Goal: Task Accomplishment & Management: Use online tool/utility

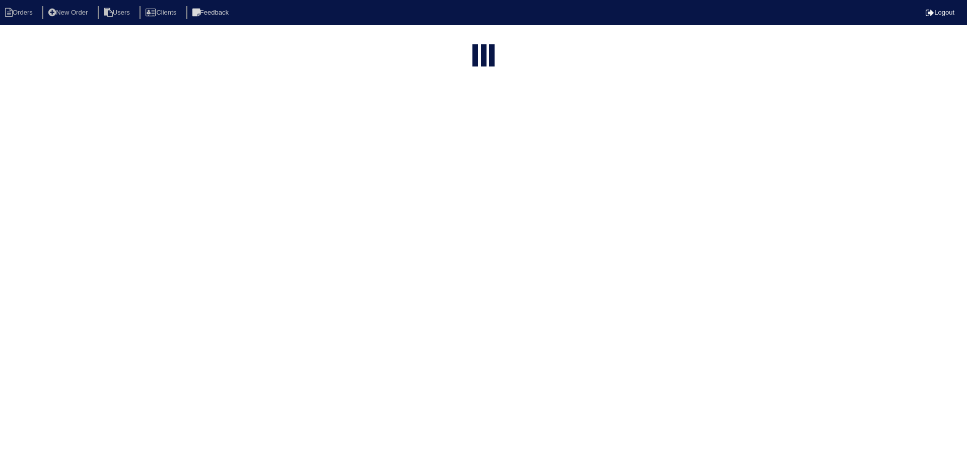
select select "15"
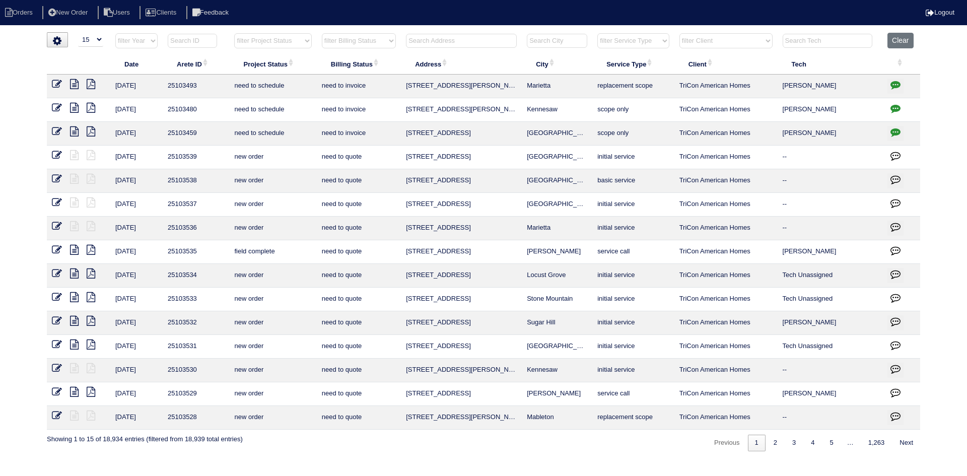
click at [440, 43] on input "text" at bounding box center [461, 41] width 111 height 14
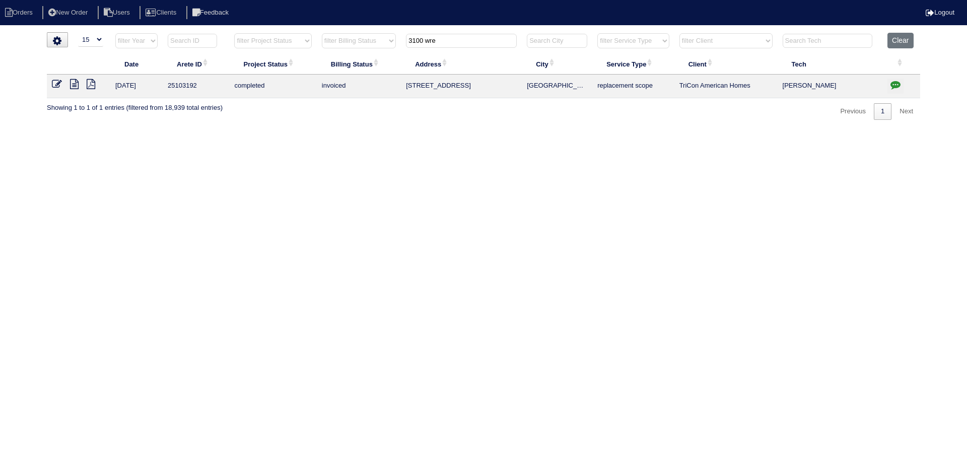
type input "3100 wre"
click at [74, 82] on icon at bounding box center [74, 84] width 9 height 10
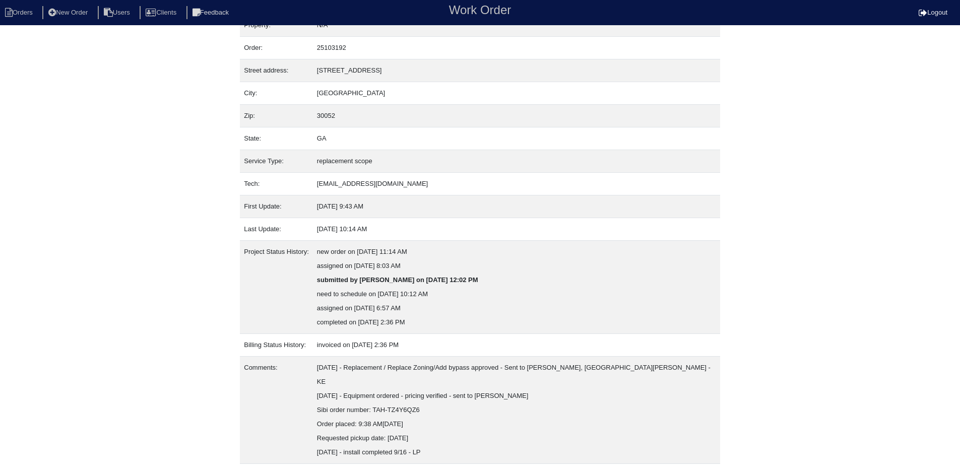
scroll to position [26, 0]
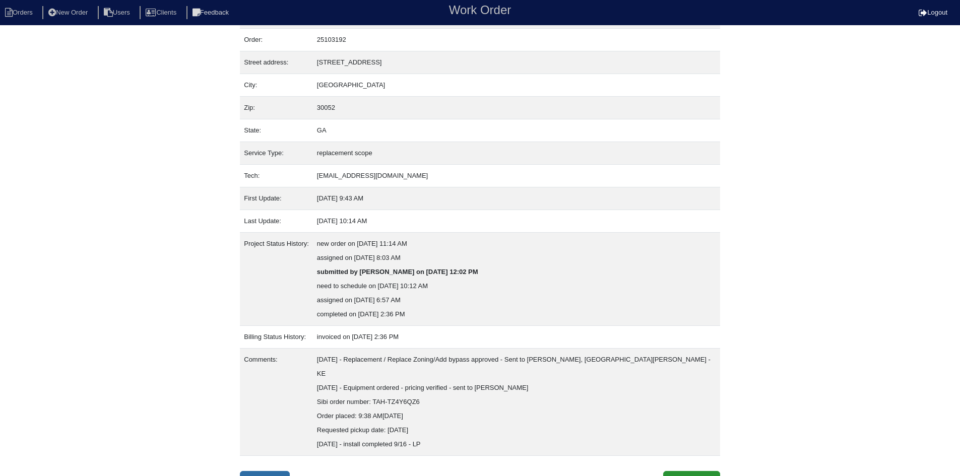
click at [274, 471] on link "Inspection" at bounding box center [265, 480] width 50 height 19
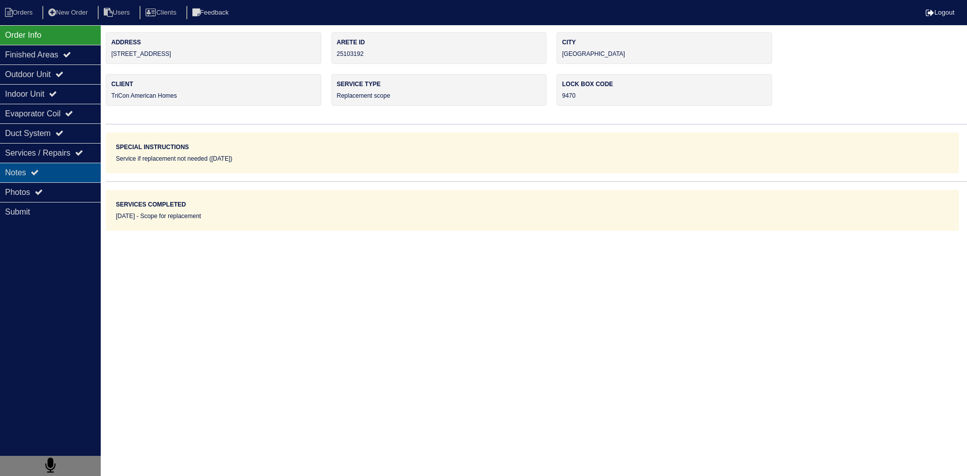
click at [58, 170] on div "Notes" at bounding box center [50, 173] width 101 height 20
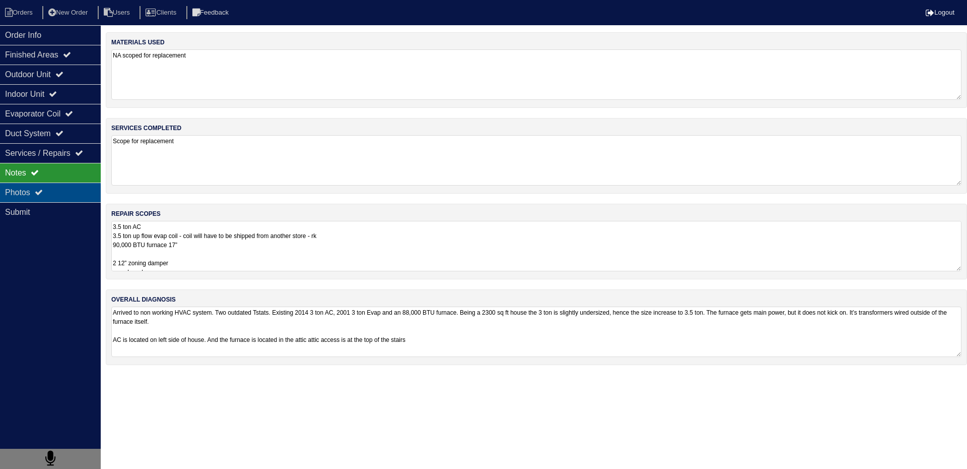
click at [54, 194] on div "Photos" at bounding box center [50, 192] width 101 height 20
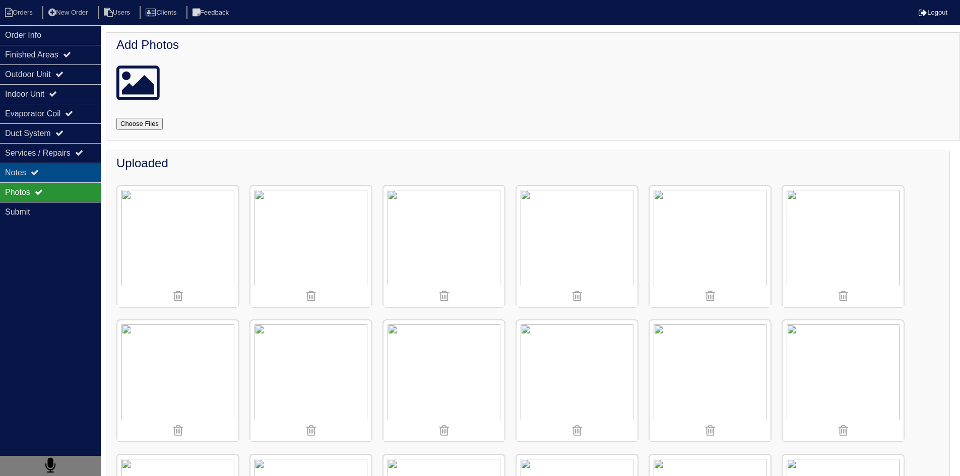
click at [56, 170] on div "Notes" at bounding box center [50, 173] width 101 height 20
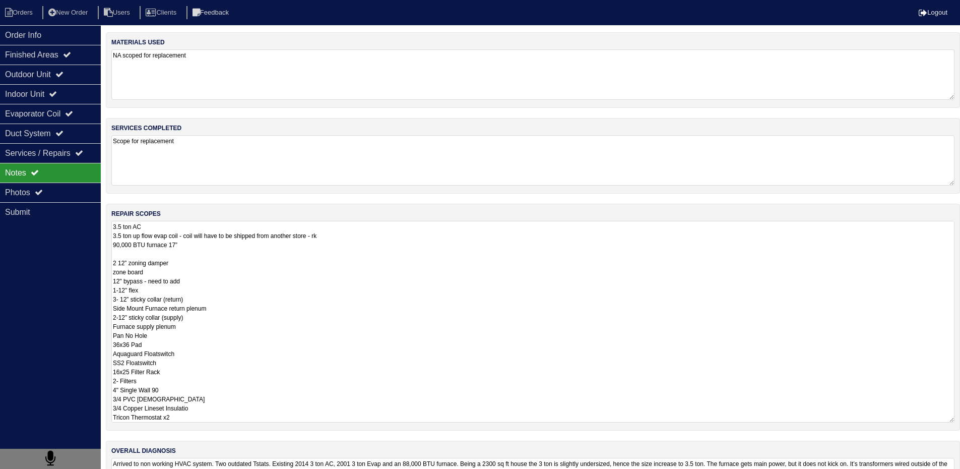
click at [187, 246] on textarea "3.5 ton AC 3.5 ton up flow evap coil - coil will have to be shipped from anothe…" at bounding box center [532, 322] width 843 height 202
click at [198, 415] on html "Orders New Order Users Clients Feedback Logout Orders New Order Users Clients M…" at bounding box center [483, 263] width 967 height 526
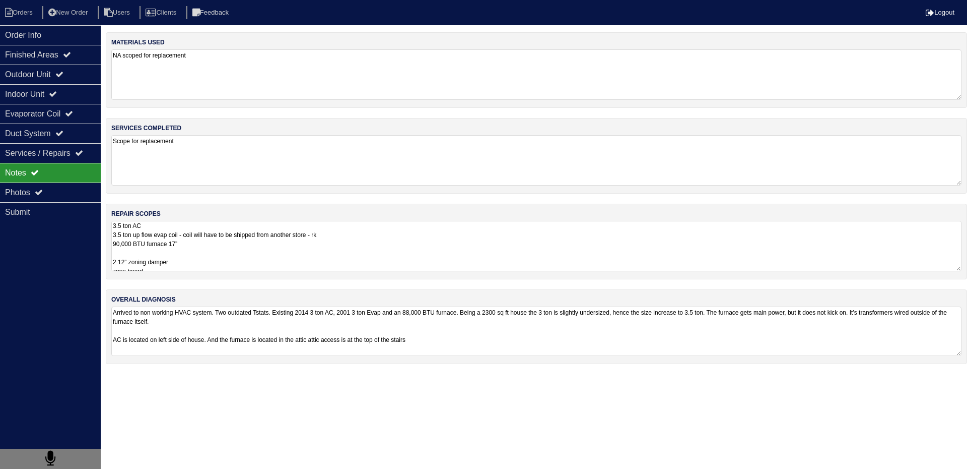
click at [290, 325] on textarea "Arrived to non working HVAC system. Two outdated Tstats. Existing 2014 3 ton AC…" at bounding box center [536, 330] width 850 height 49
